Goal: Book appointment/travel/reservation

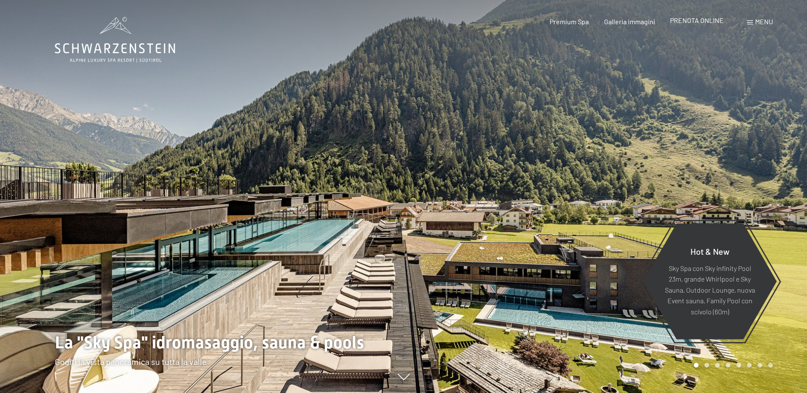
click at [698, 20] on span "PRENOTA ONLINE" at bounding box center [697, 20] width 54 height 8
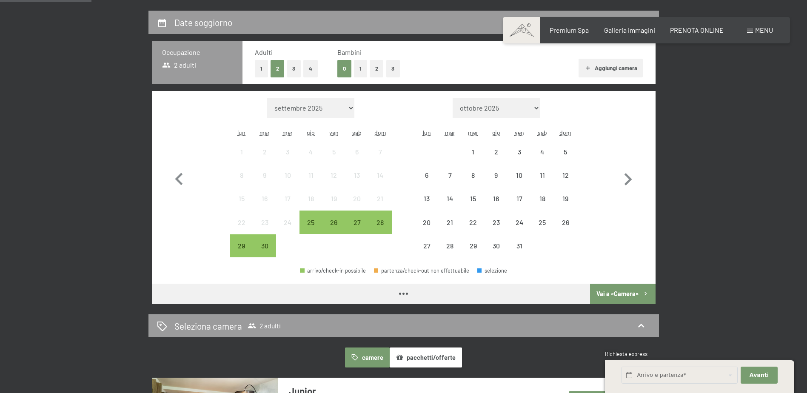
scroll to position [128, 0]
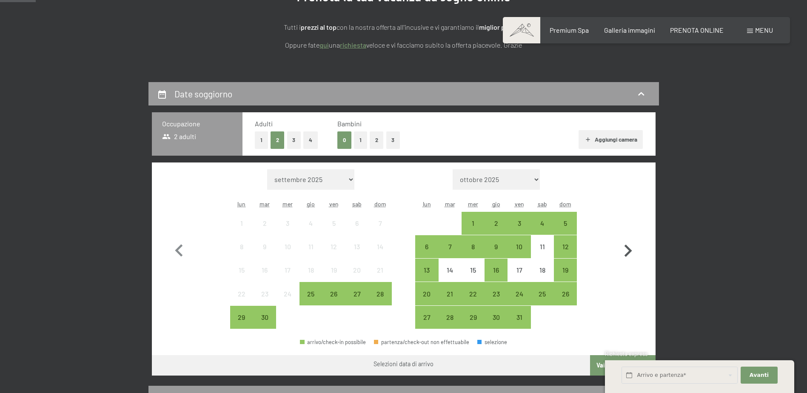
click at [632, 251] on icon "button" at bounding box center [628, 251] width 8 height 12
select select "2025-10-01"
select select "2025-11-01"
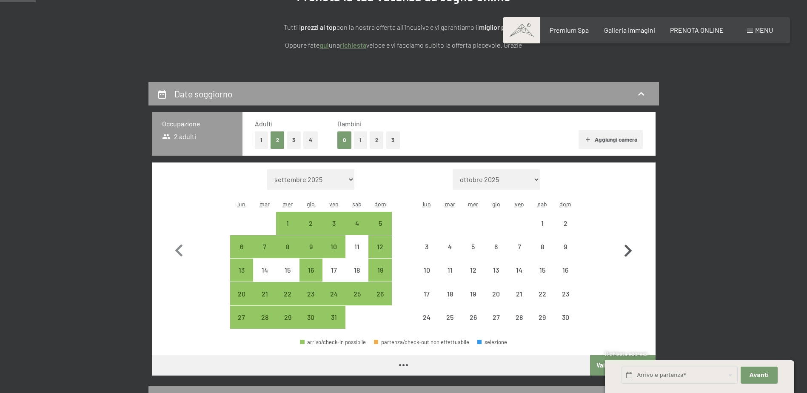
select select "2025-10-01"
select select "2025-11-01"
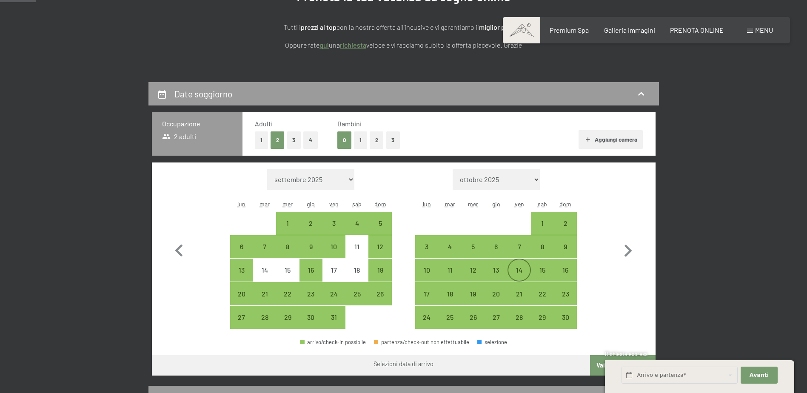
click at [526, 271] on div "14" at bounding box center [518, 277] width 21 height 21
select select "2025-10-01"
select select "2025-11-01"
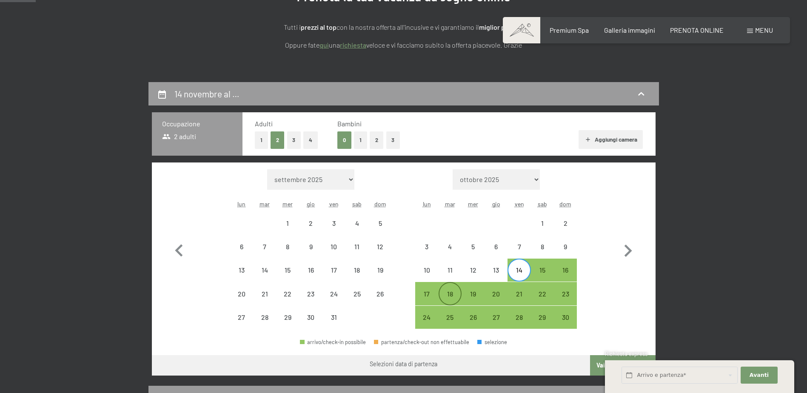
click at [457, 294] on div "18" at bounding box center [449, 301] width 21 height 21
select select "2025-10-01"
select select "2025-11-01"
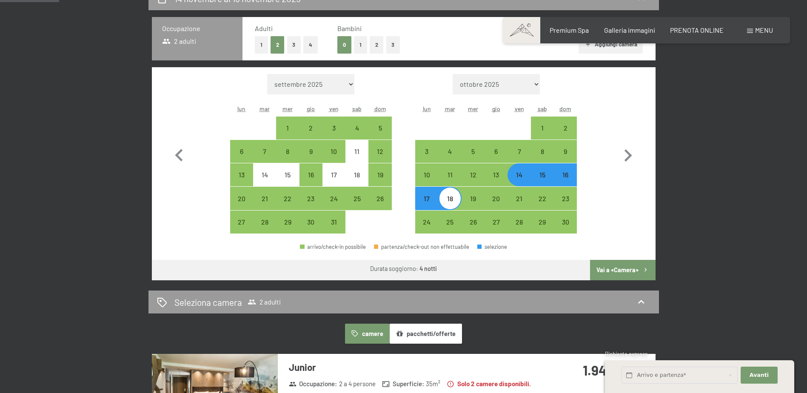
scroll to position [298, 0]
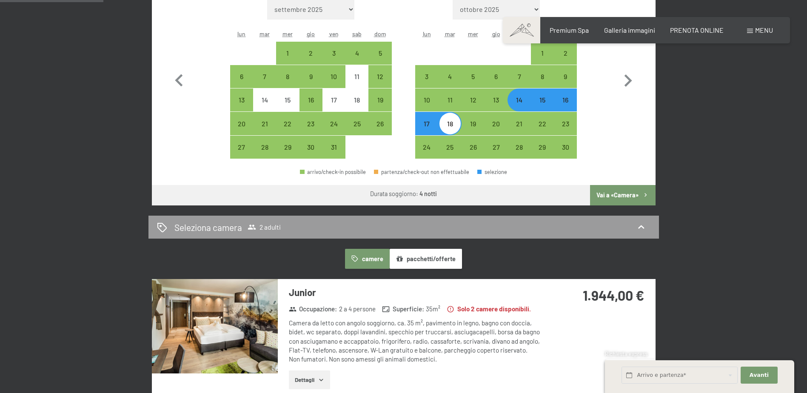
click at [402, 266] on button "pacchetti/offerte" at bounding box center [426, 259] width 72 height 20
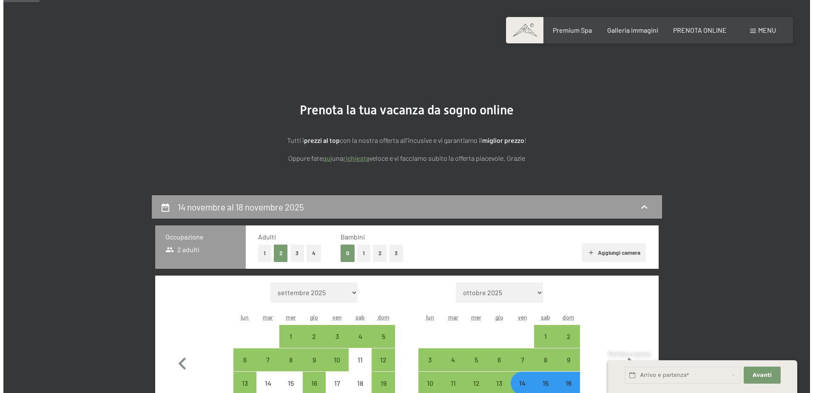
scroll to position [0, 0]
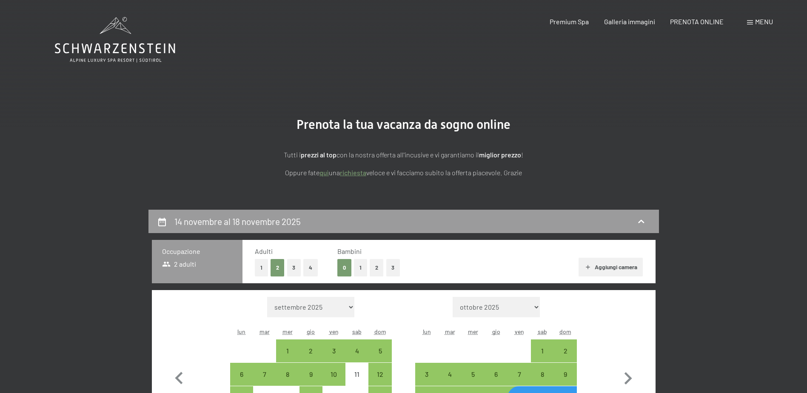
click at [768, 26] on div "Menu" at bounding box center [760, 21] width 26 height 9
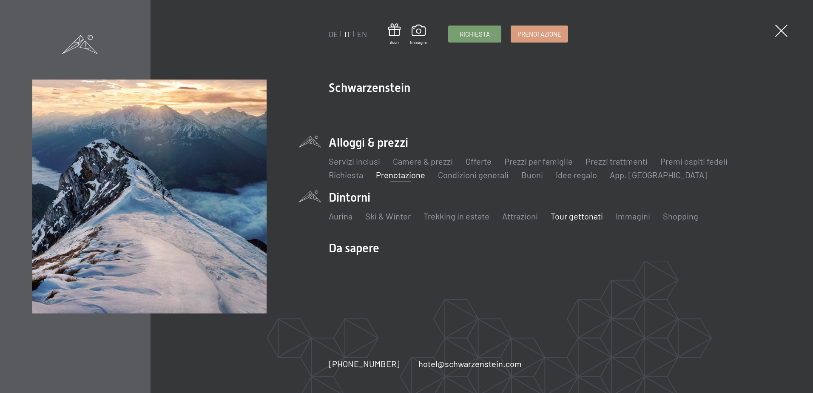
click at [599, 218] on link "Tour gettonati" at bounding box center [577, 216] width 52 height 10
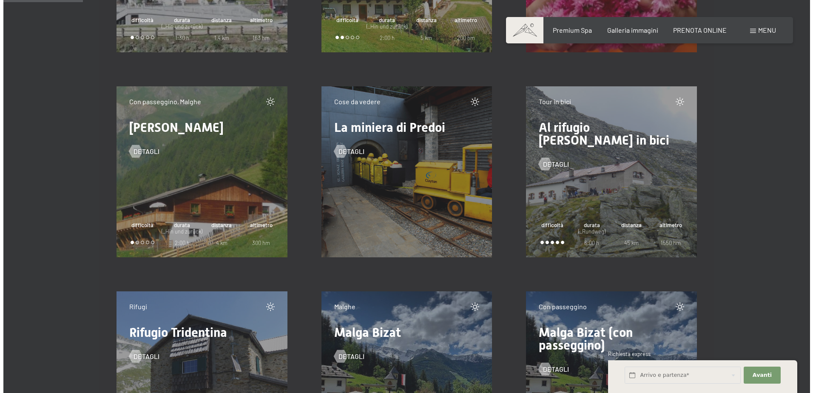
scroll to position [1446, 0]
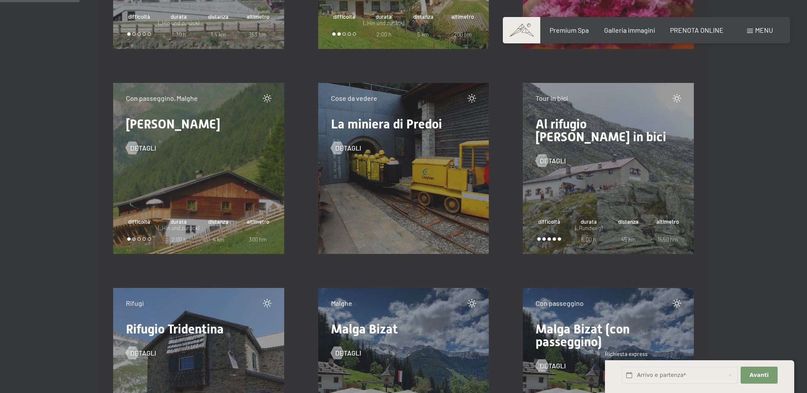
click at [745, 28] on div "Prenotazione Richiesta Premium Spa Galleria immagini PRENOTA ONLINE Menu DE IT …" at bounding box center [646, 30] width 253 height 9
click at [750, 31] on span at bounding box center [750, 31] width 6 height 4
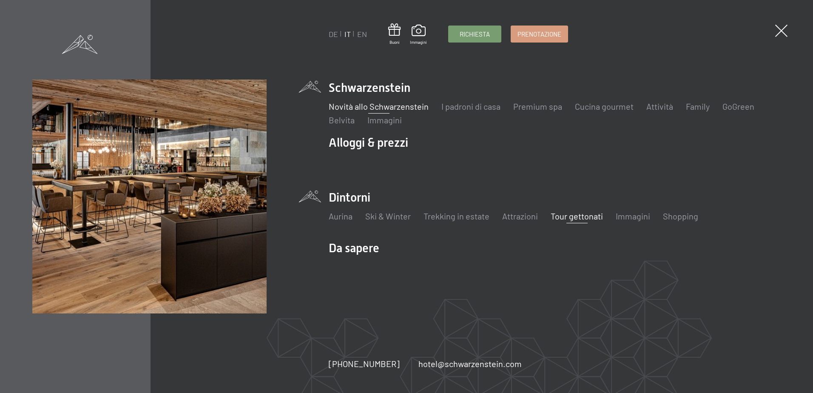
click at [415, 108] on link "Novità allo Schwarzenstein" at bounding box center [379, 106] width 100 height 10
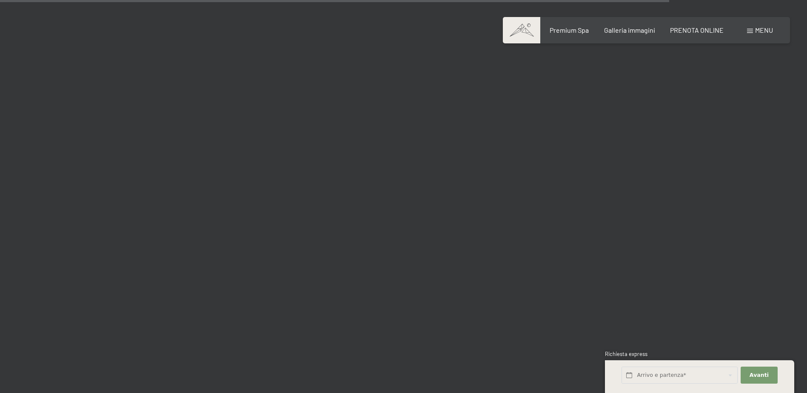
scroll to position [3020, 0]
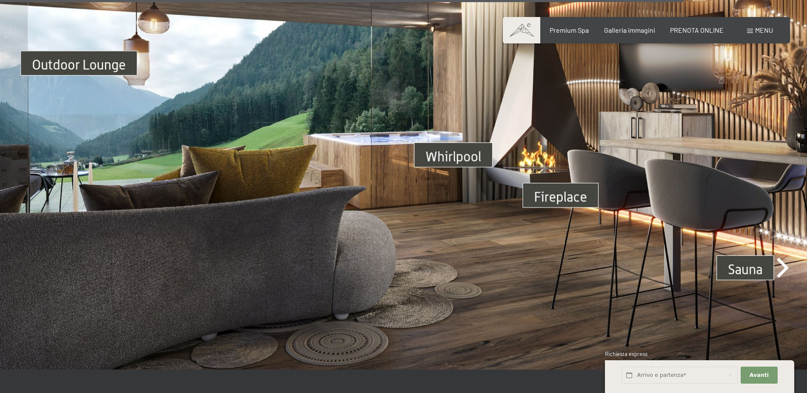
click at [464, 156] on img at bounding box center [403, 142] width 807 height 454
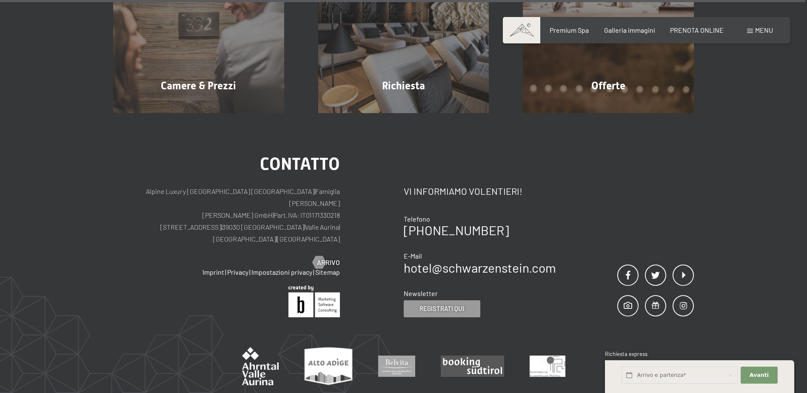
scroll to position [3349, 0]
